Goal: Task Accomplishment & Management: Manage account settings

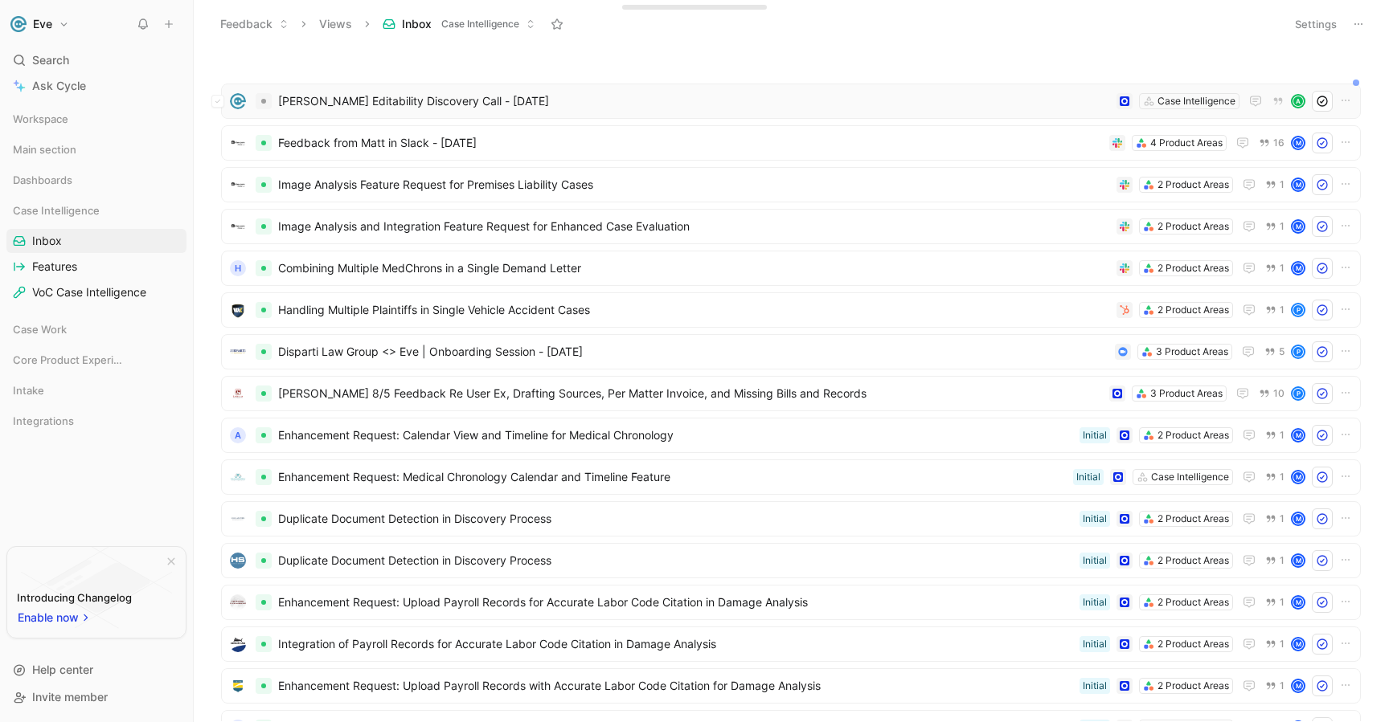
click at [1317, 101] on use at bounding box center [1322, 101] width 10 height 10
click at [1339, 104] on icon "button" at bounding box center [1345, 100] width 13 height 13
click at [1351, 82] on div at bounding box center [1356, 83] width 10 height 10
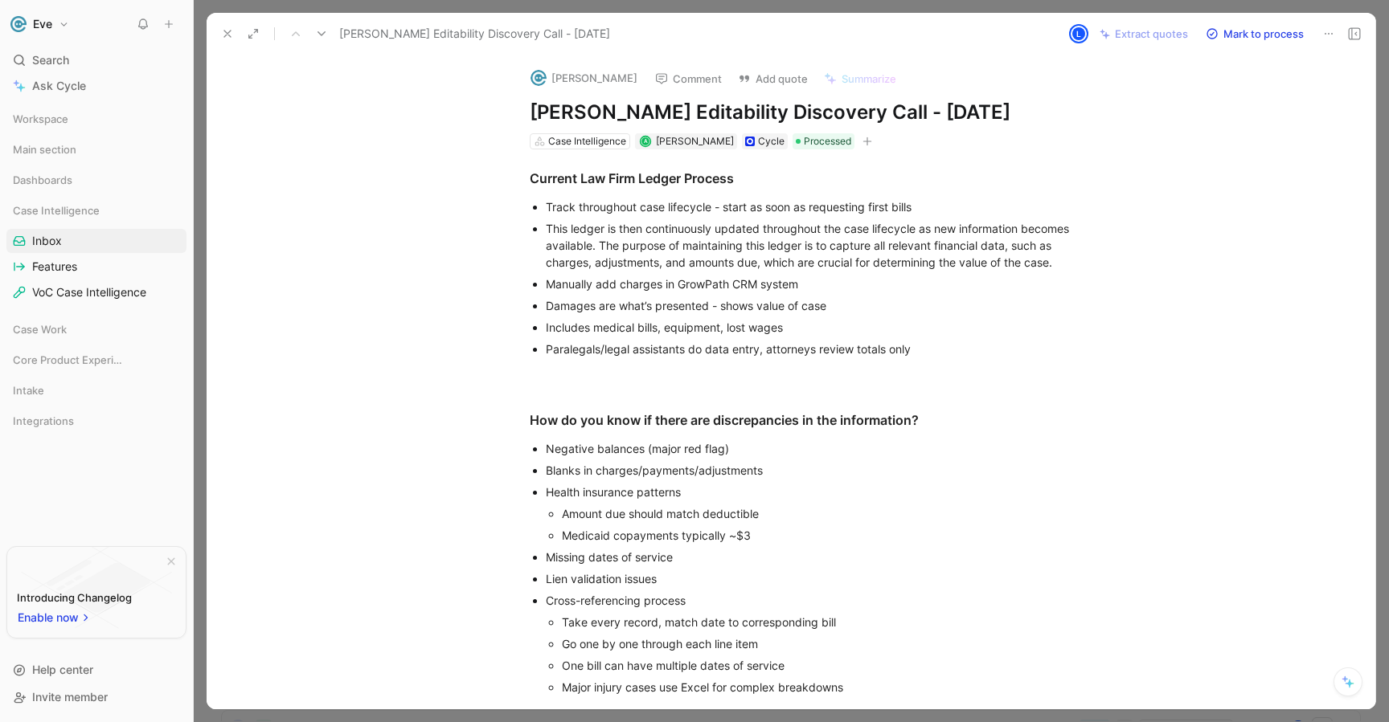
click at [1288, 35] on button "Mark to process" at bounding box center [1254, 34] width 113 height 23
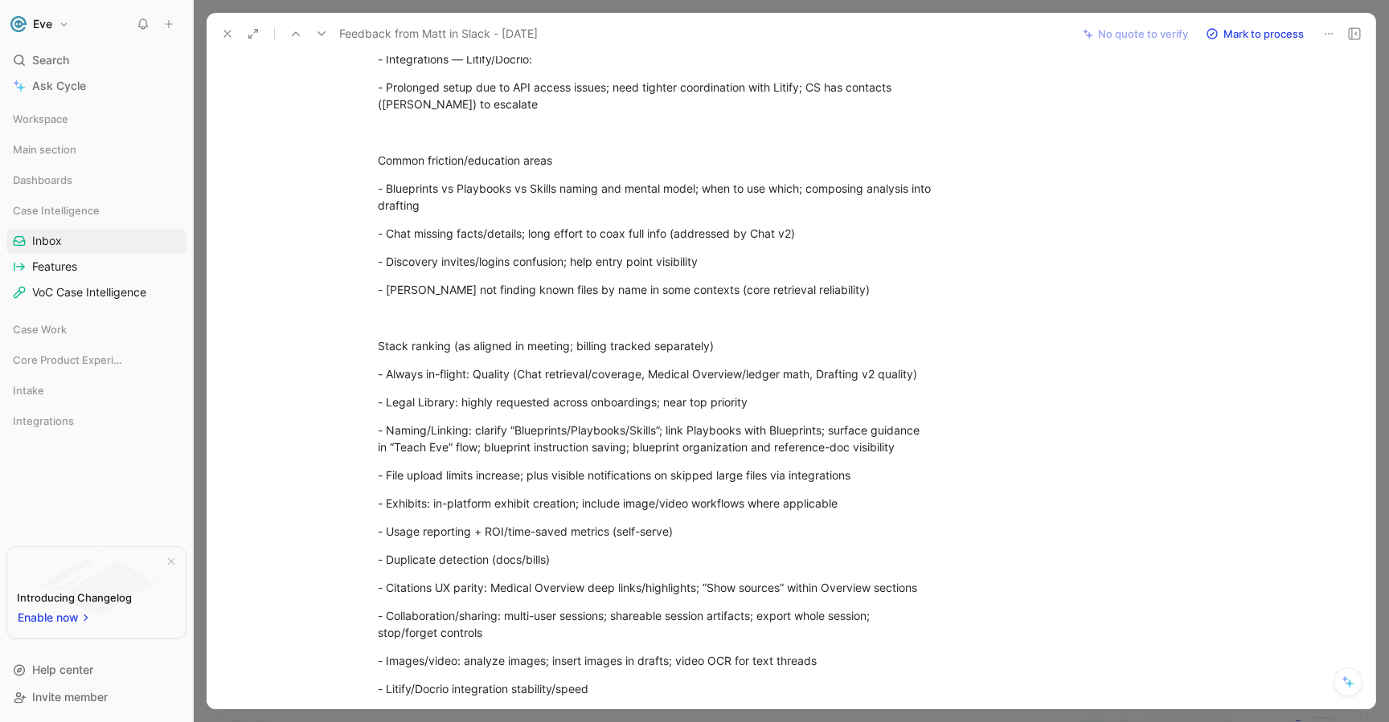
scroll to position [2524, 0]
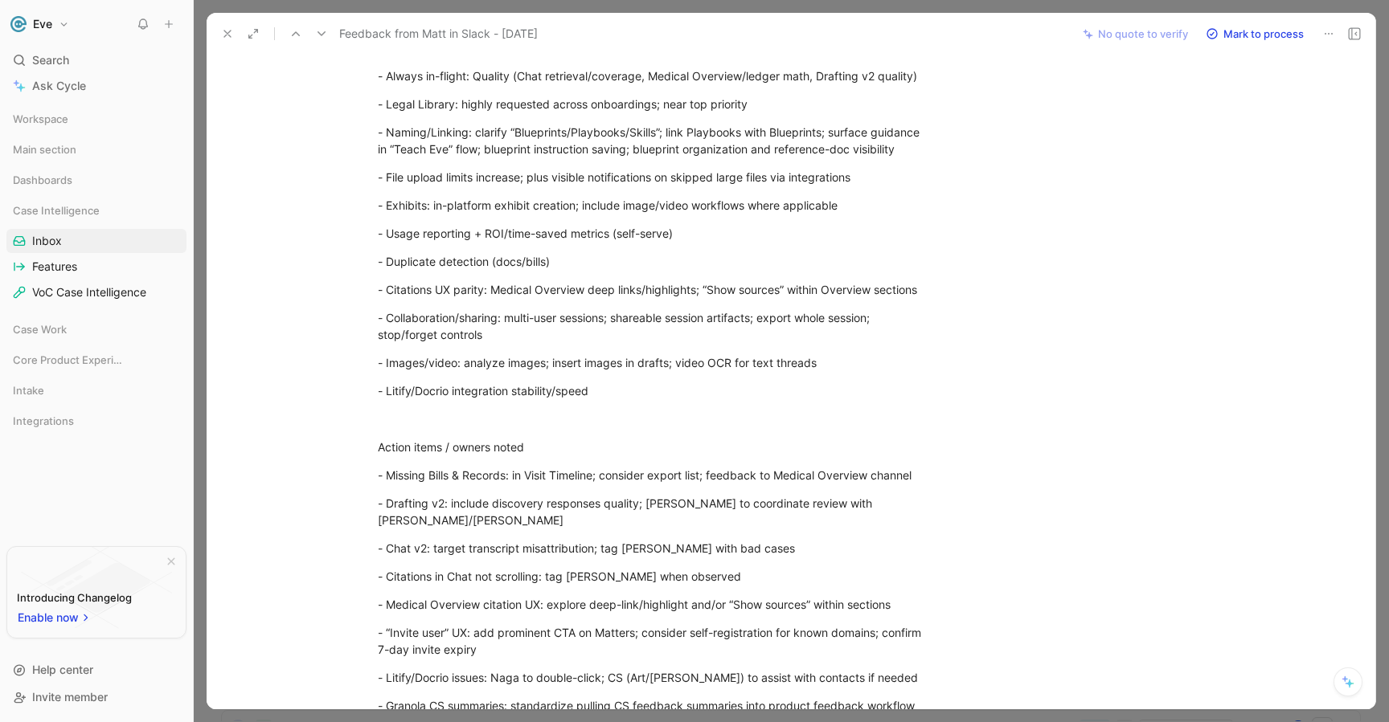
click at [225, 33] on icon at bounding box center [227, 33] width 13 height 13
